Goal: Information Seeking & Learning: Learn about a topic

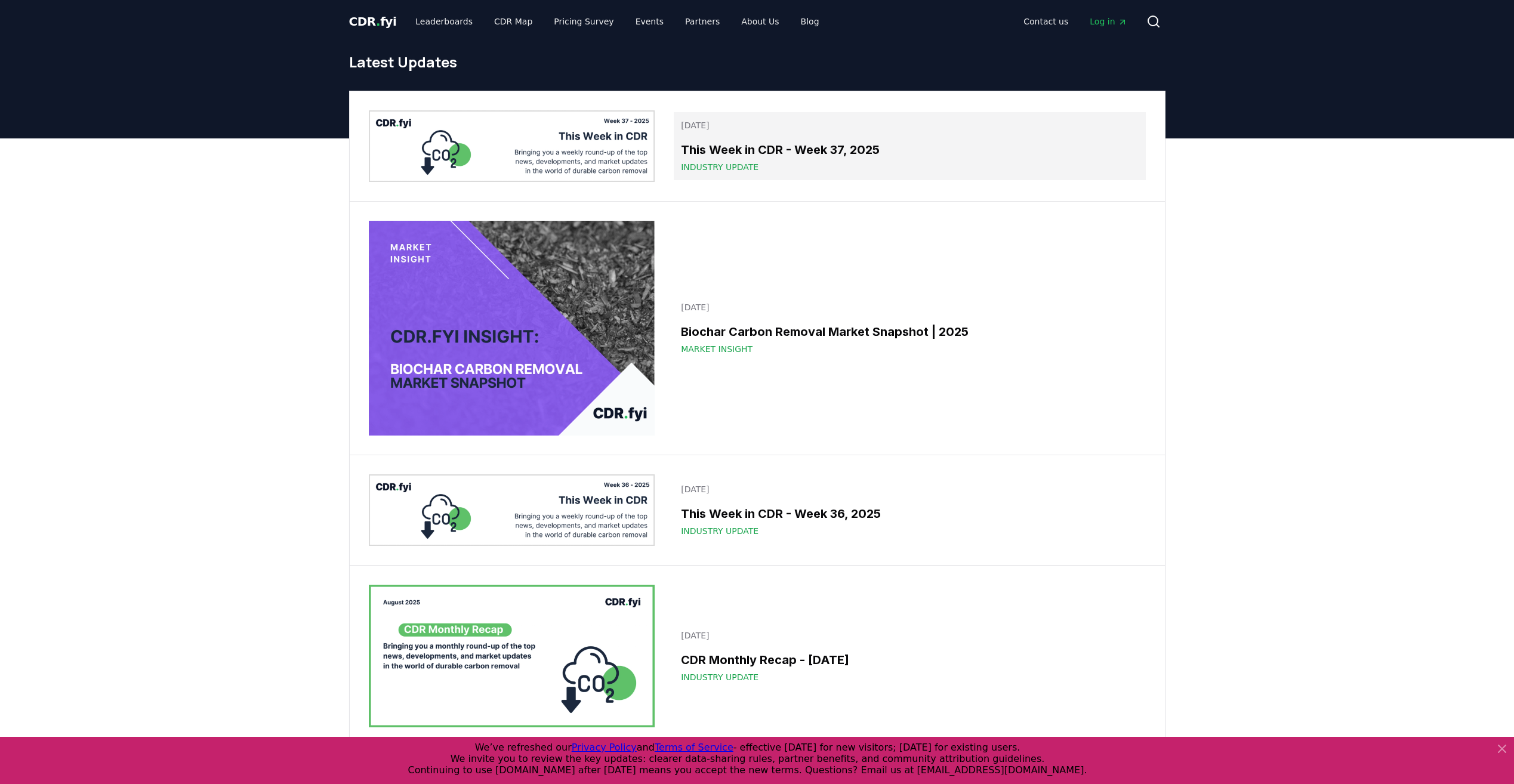
click at [795, 152] on h3 "This Week in CDR - Week 37, 2025" at bounding box center [910, 150] width 457 height 18
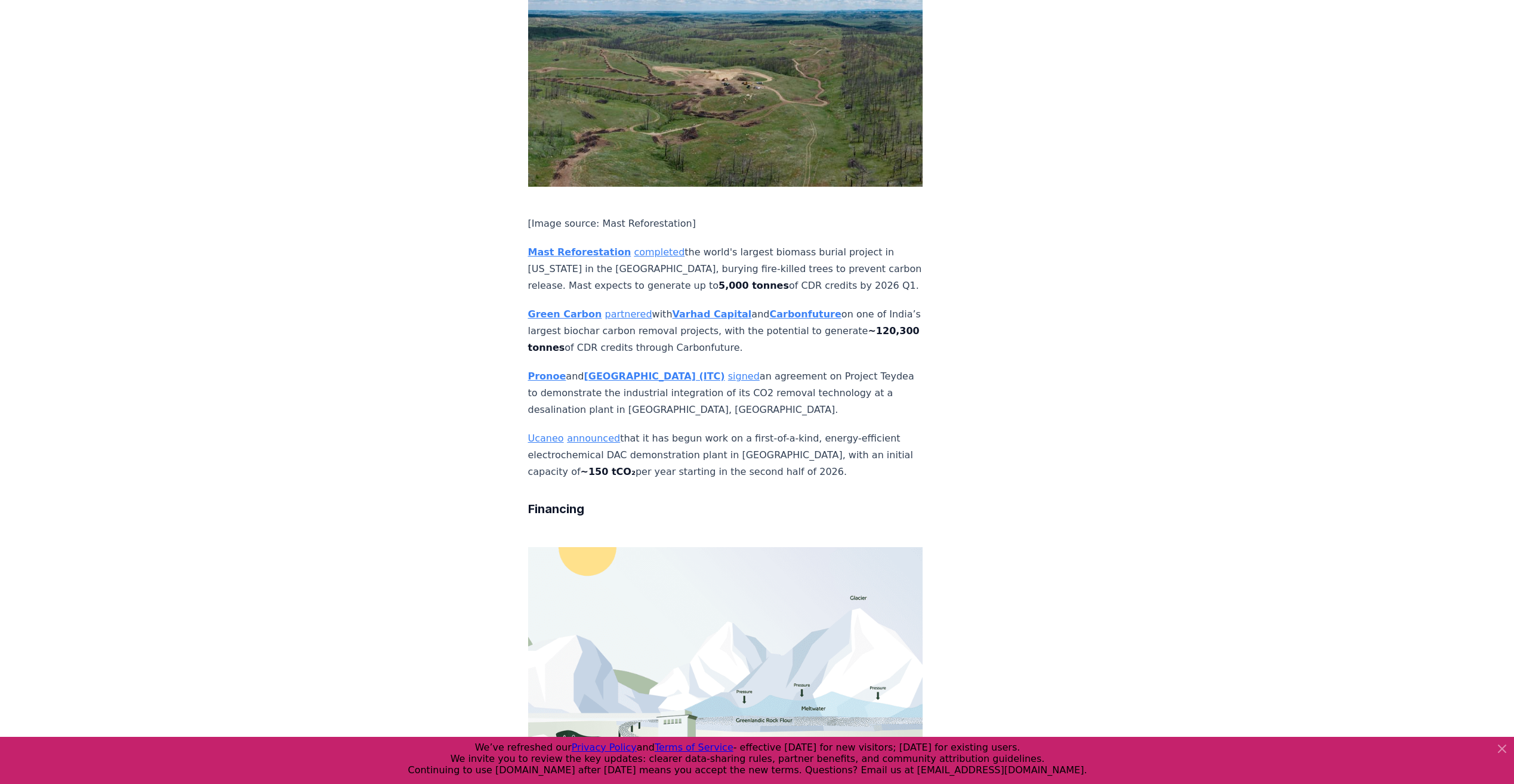
scroll to position [1730, 0]
click at [1504, 749] on icon at bounding box center [1502, 748] width 14 height 14
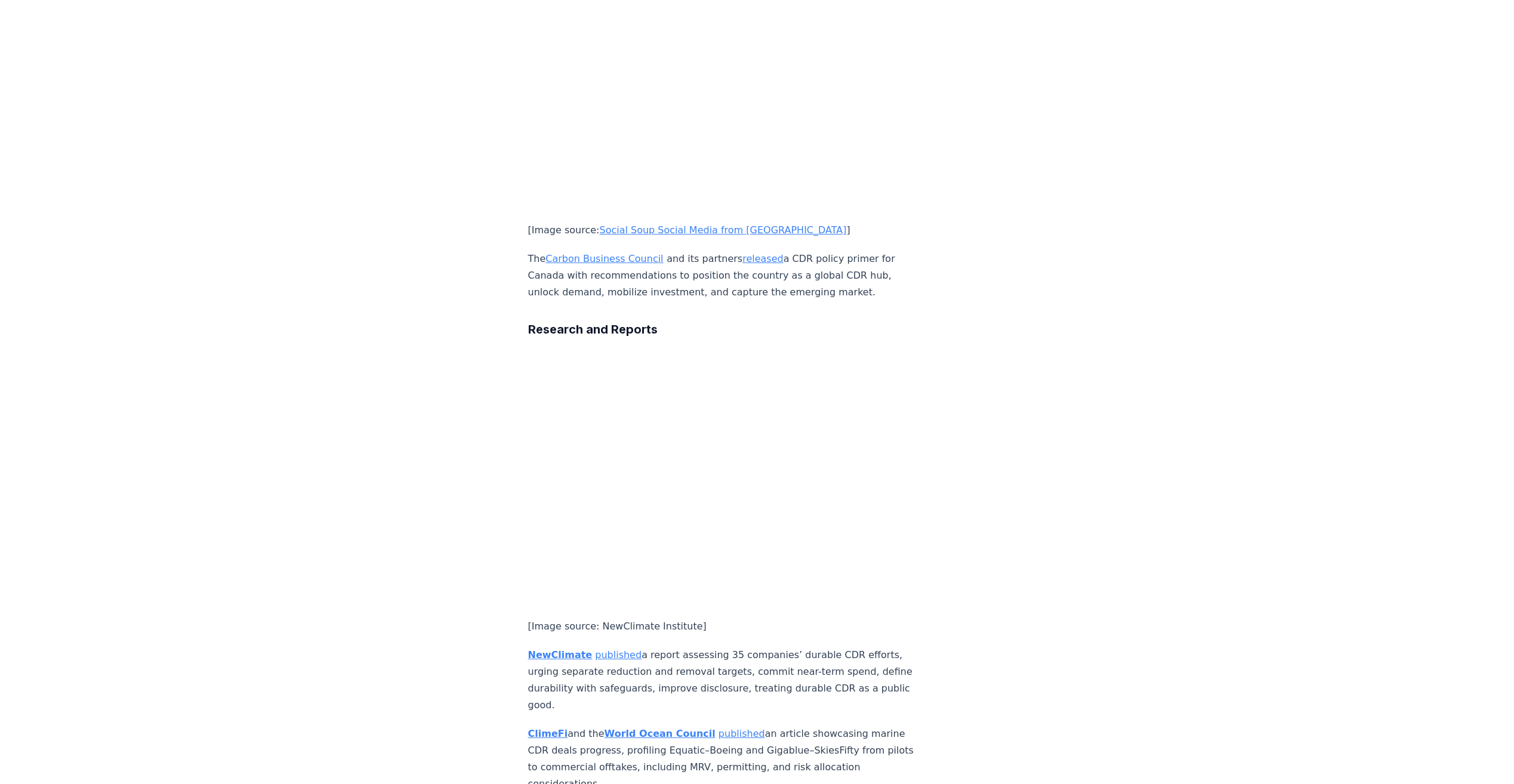
scroll to position [2983, 0]
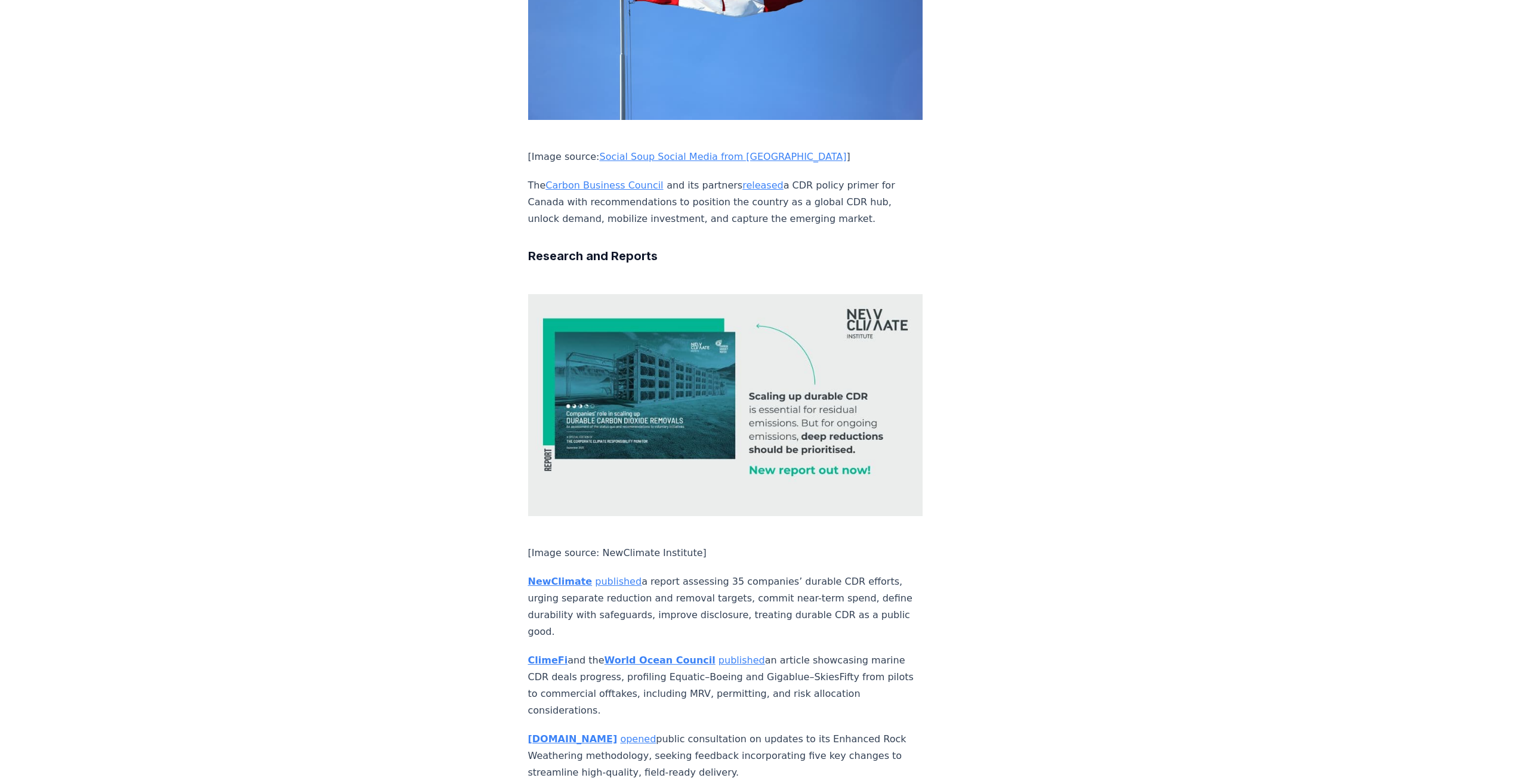
drag, startPoint x: 538, startPoint y: 87, endPoint x: 511, endPoint y: 95, distance: 28.2
click at [538, 654] on strong "ClimeFi" at bounding box center [548, 660] width 40 height 11
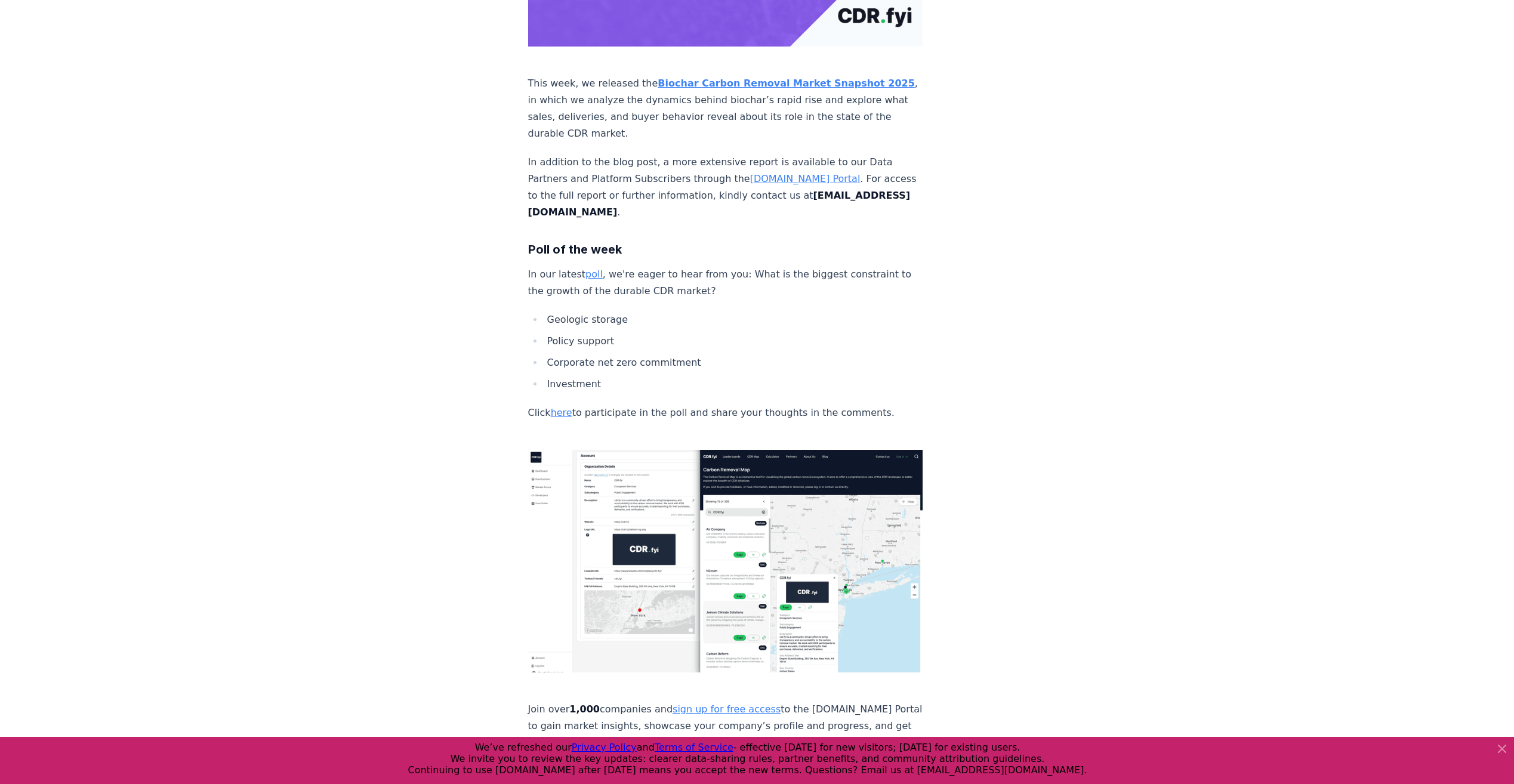
scroll to position [3713, 0]
